Goal: Information Seeking & Learning: Learn about a topic

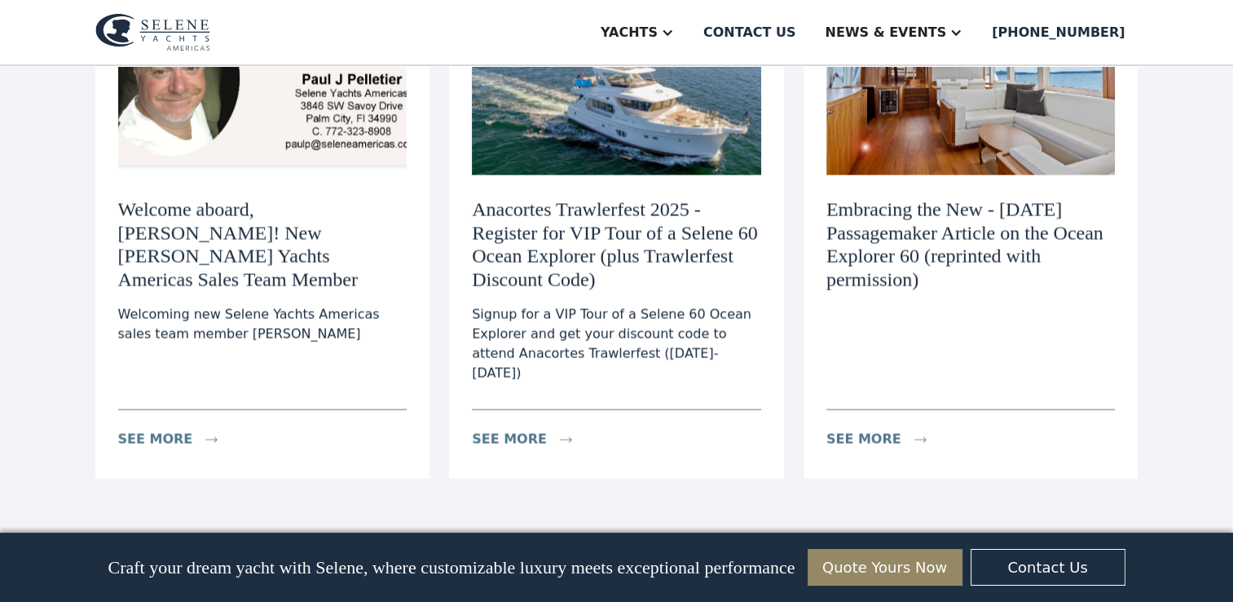
scroll to position [3098, 0]
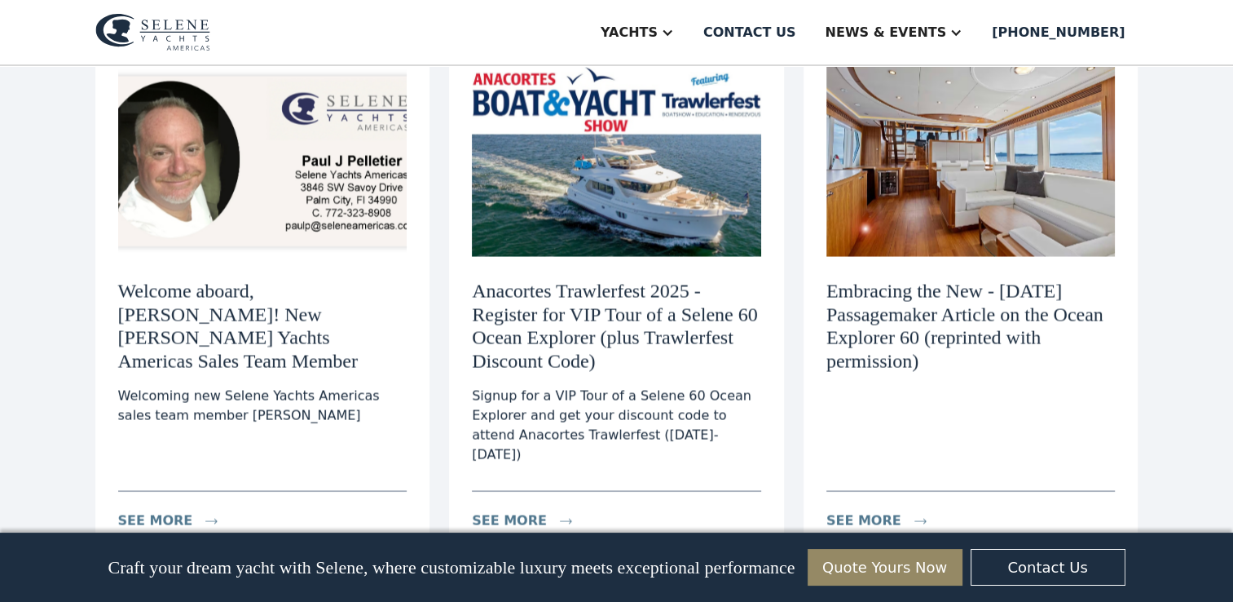
click at [270, 300] on h3 "Welcome aboard, Paul Pelletier! New Selene Yachts Americas Sales Team Member" at bounding box center [262, 327] width 289 height 94
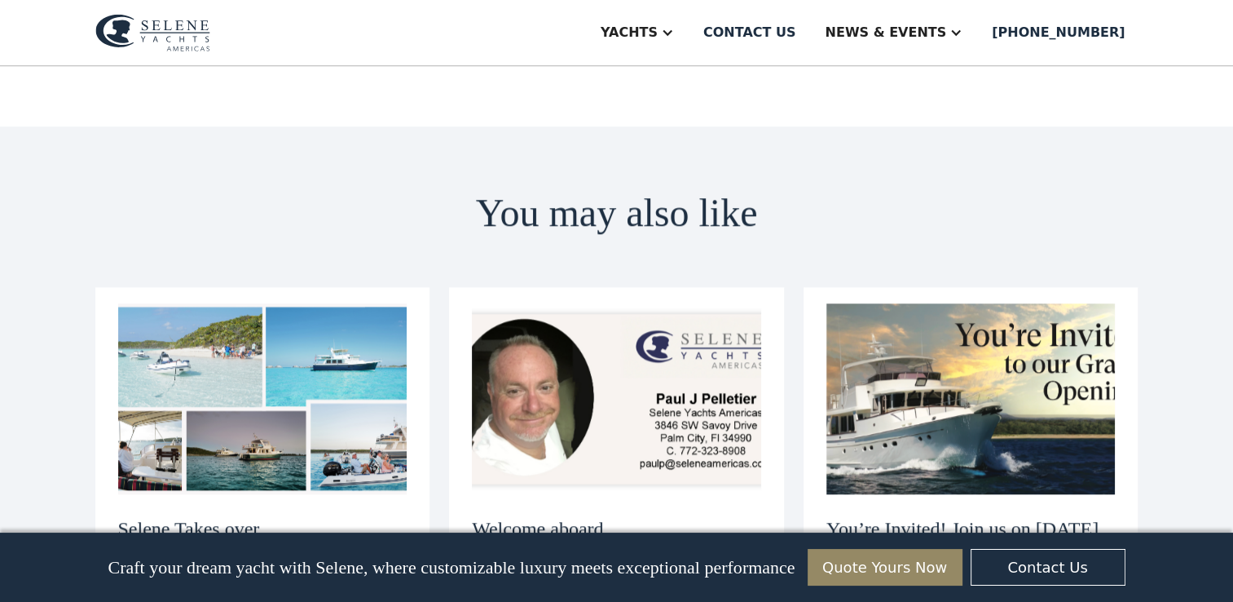
scroll to position [1630, 0]
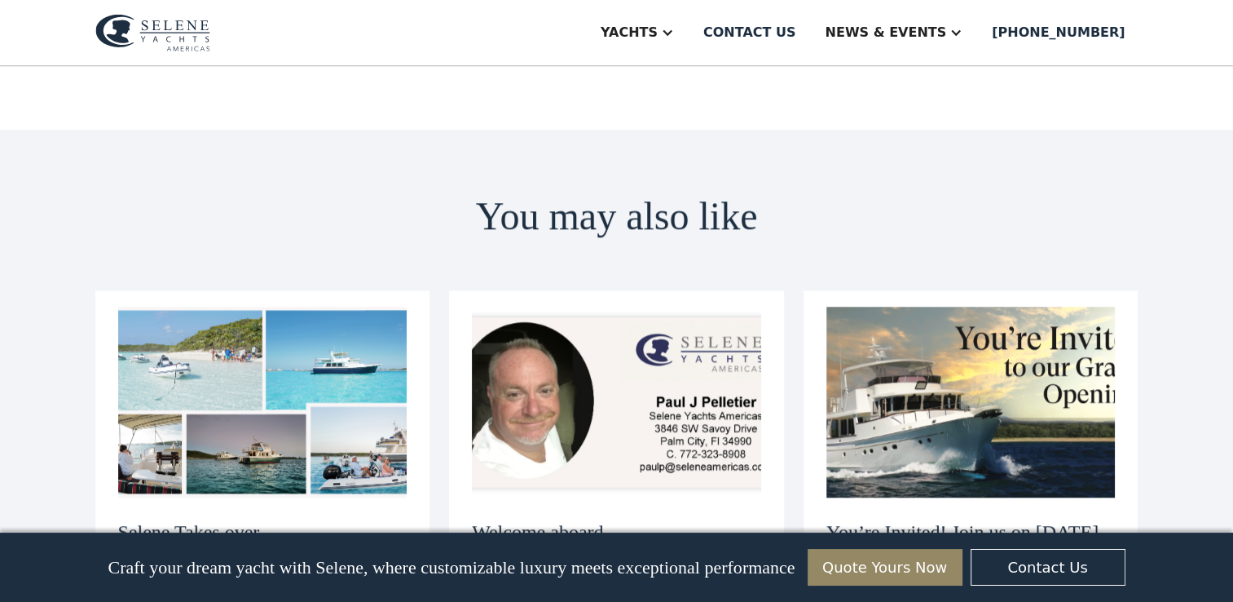
click at [297, 520] on h3 "Selene Takes over [PERSON_NAME]" at bounding box center [262, 543] width 289 height 47
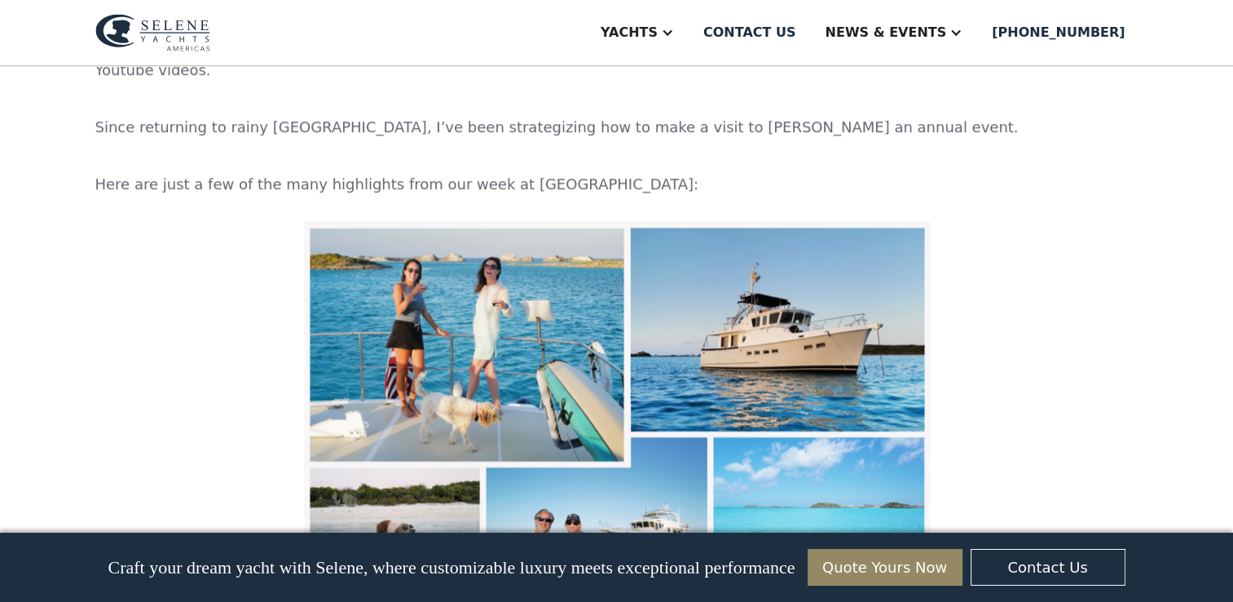
scroll to position [1304, 0]
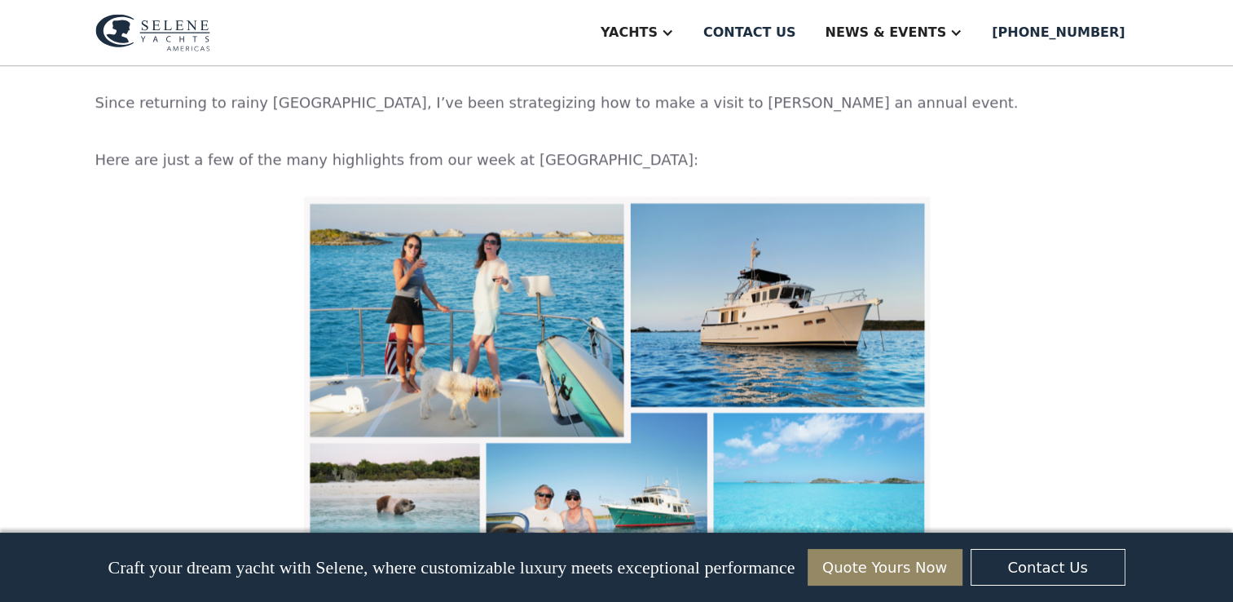
click at [444, 249] on img at bounding box center [617, 377] width 626 height 363
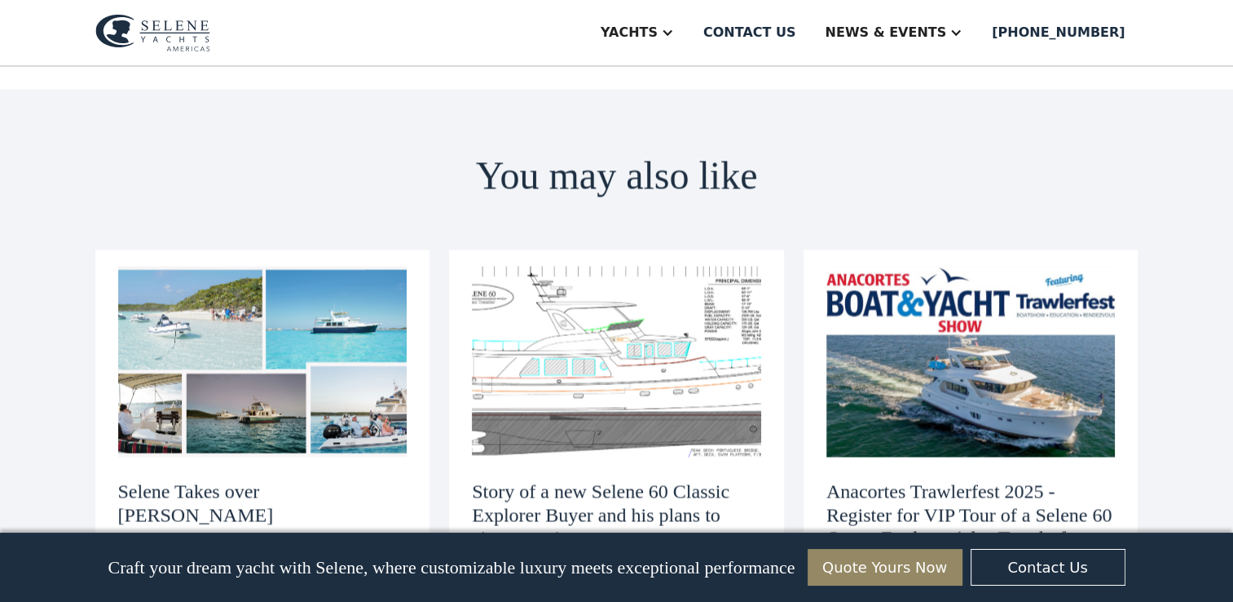
scroll to position [2853, 0]
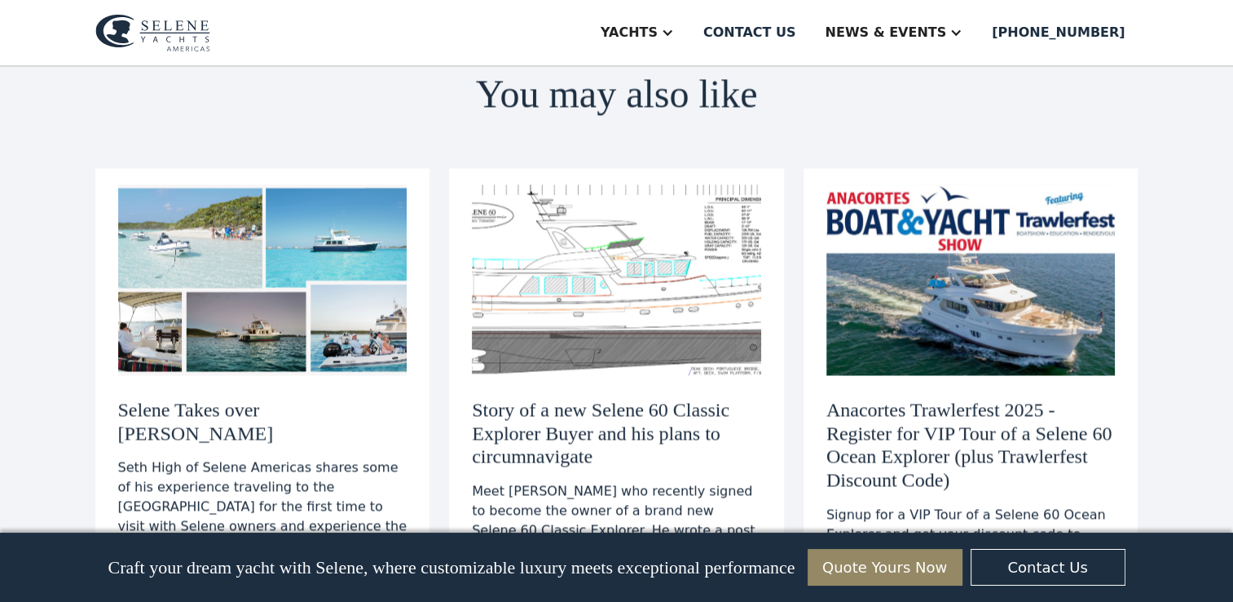
click at [680, 398] on h3 "Story of a new Selene 60 Classic Explorer Buyer and his plans to circumnavigate" at bounding box center [616, 433] width 289 height 70
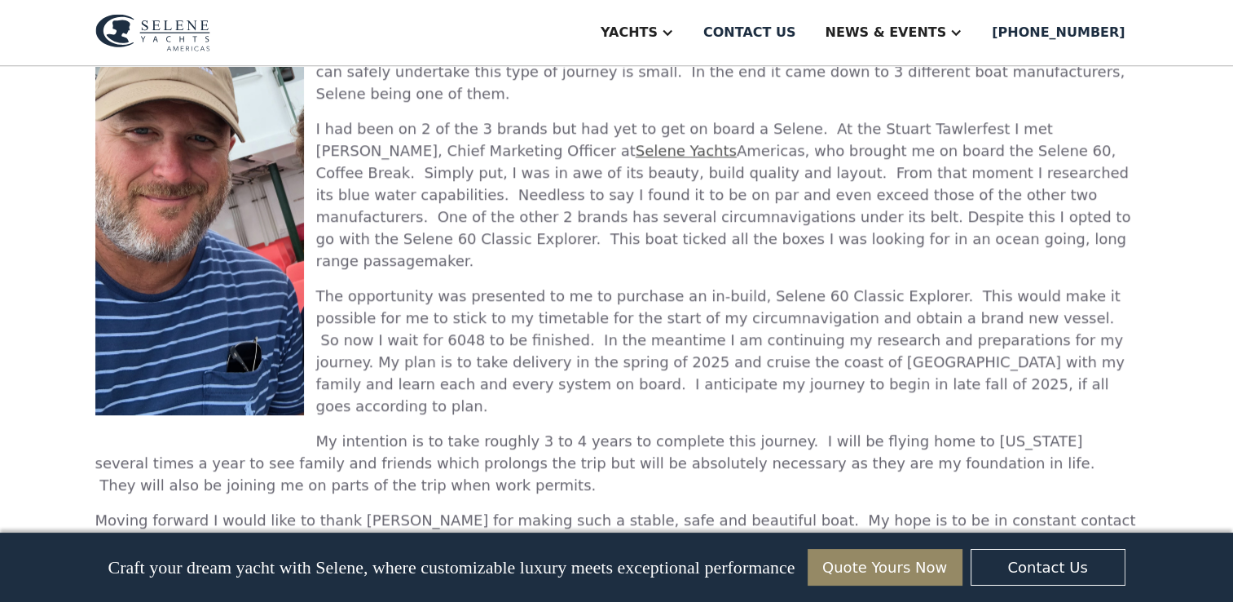
scroll to position [1386, 0]
